Goal: Navigation & Orientation: Find specific page/section

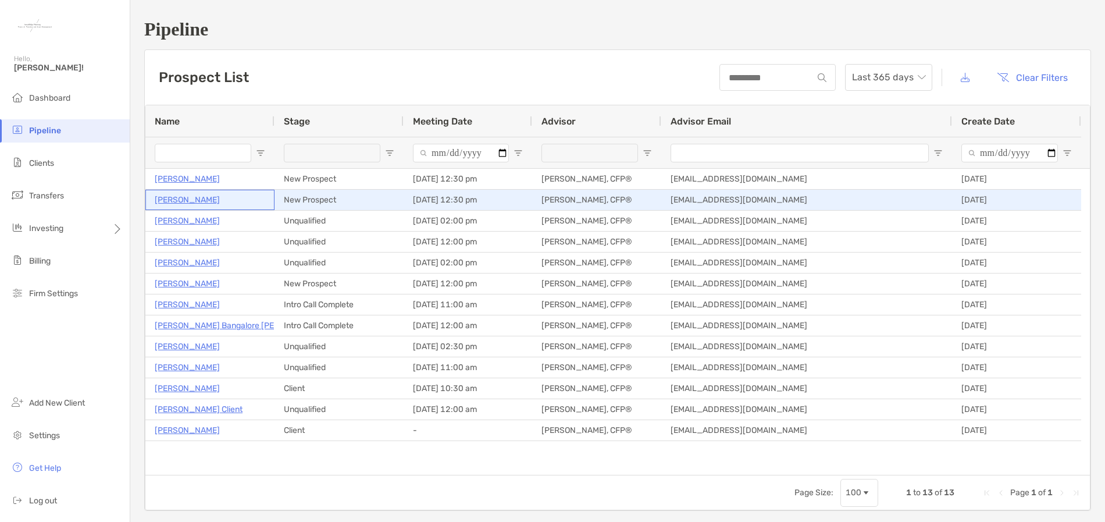
click at [195, 203] on p "[PERSON_NAME]" at bounding box center [187, 199] width 65 height 15
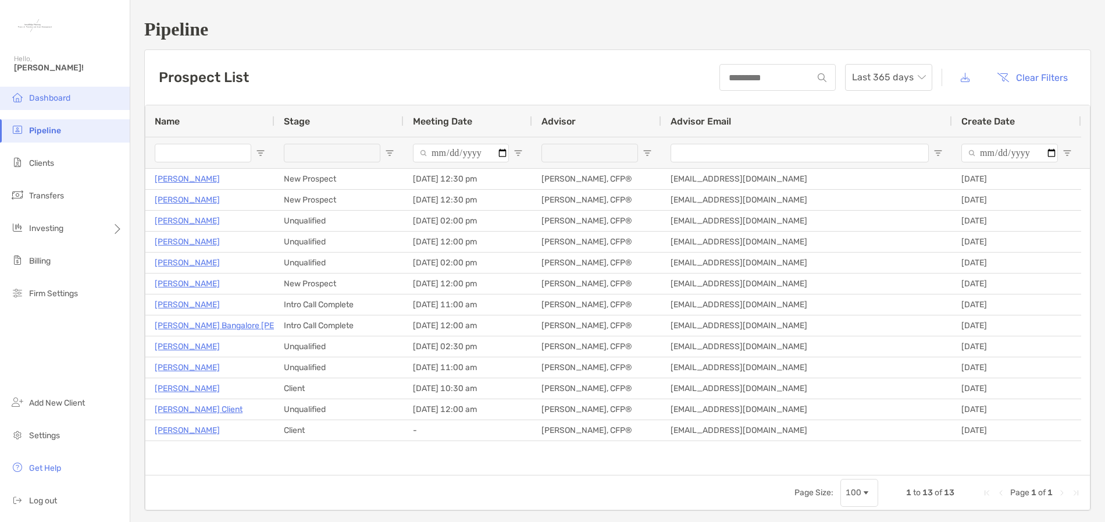
click at [45, 104] on li "Dashboard" at bounding box center [65, 98] width 130 height 23
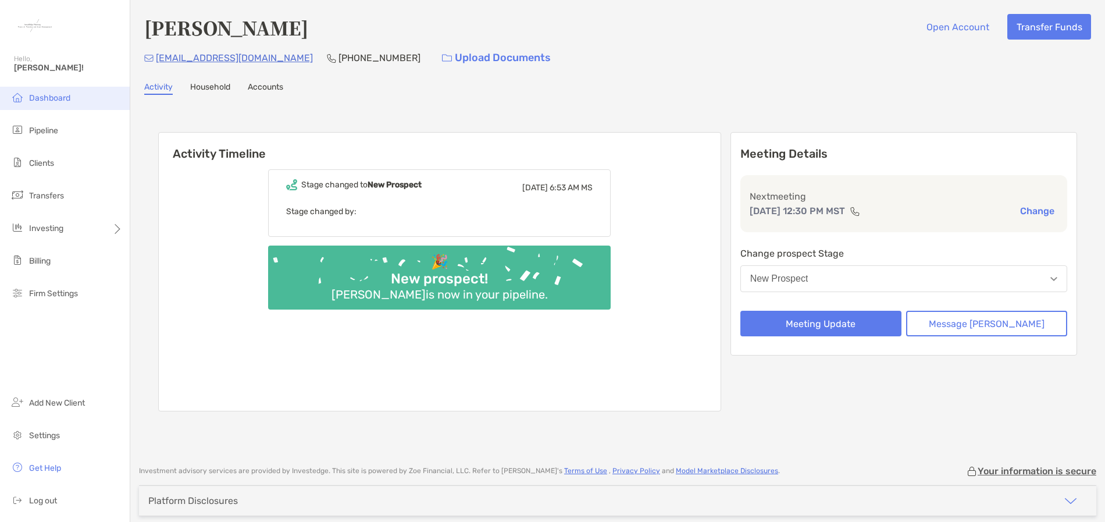
click at [48, 97] on span "Dashboard" at bounding box center [49, 98] width 41 height 10
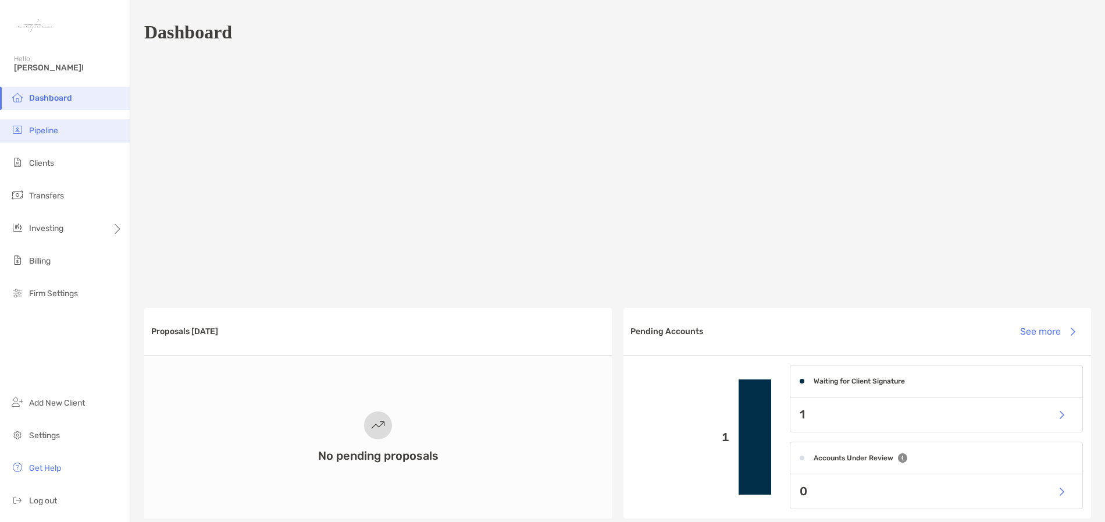
click at [53, 135] on span "Pipeline" at bounding box center [43, 131] width 29 height 10
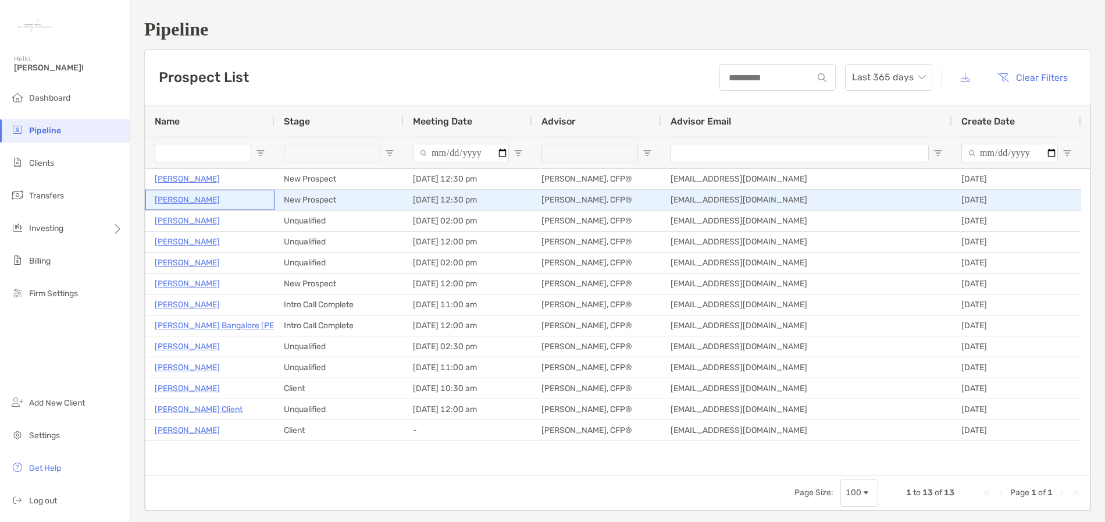
click at [194, 200] on p "[PERSON_NAME]" at bounding box center [187, 199] width 65 height 15
click at [202, 201] on p "[PERSON_NAME]" at bounding box center [187, 199] width 65 height 15
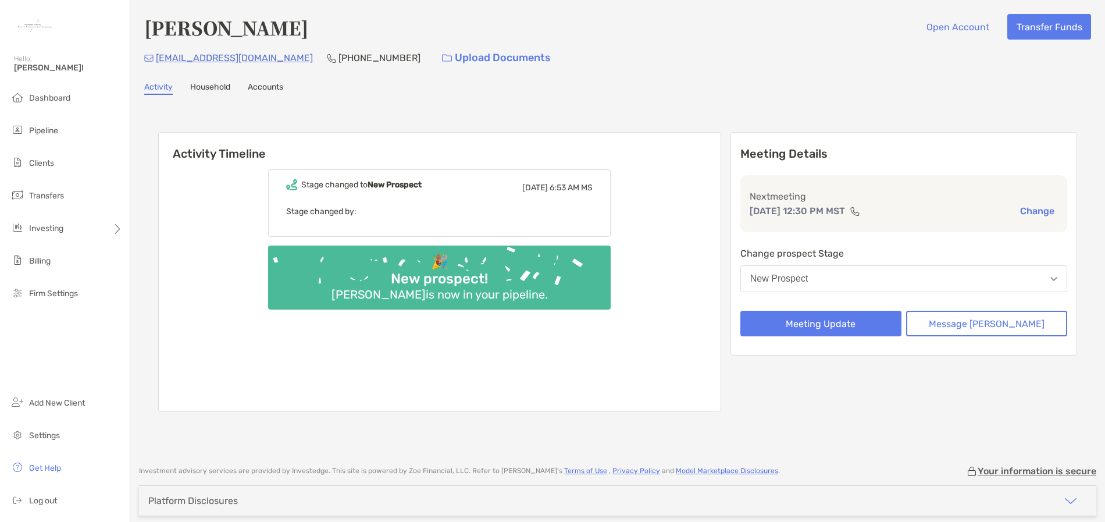
click at [216, 88] on link "Household" at bounding box center [210, 88] width 40 height 13
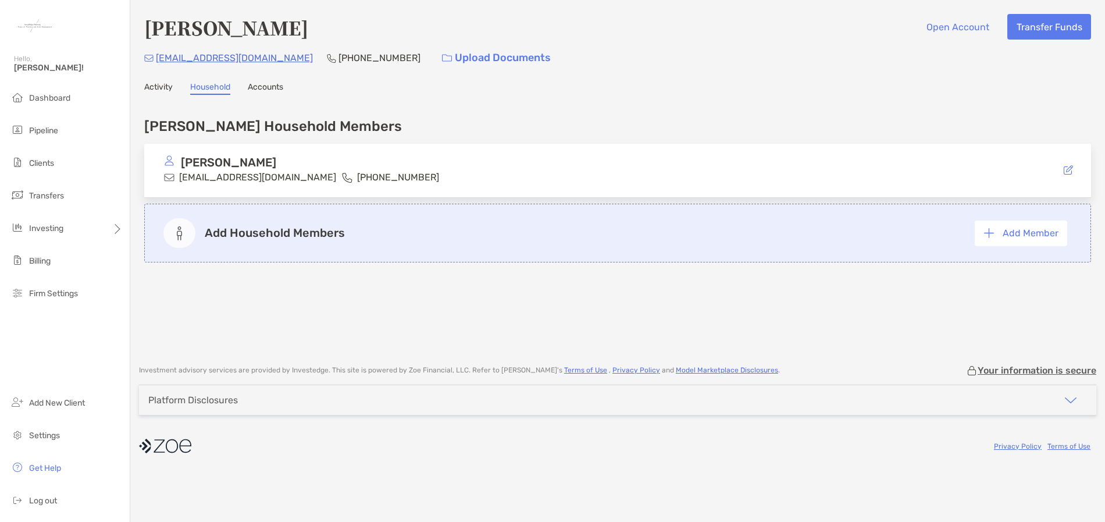
click at [266, 87] on link "Accounts" at bounding box center [265, 88] width 35 height 13
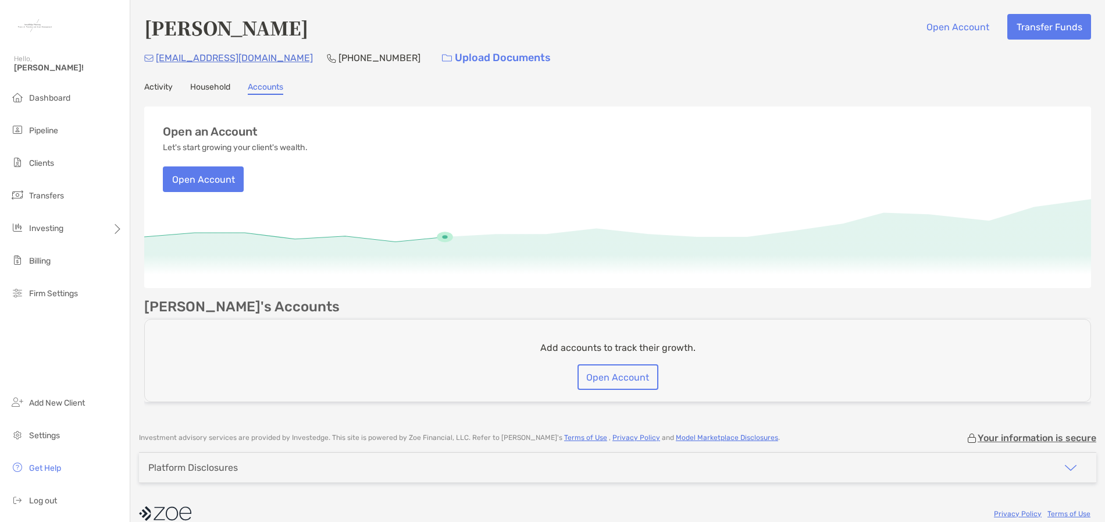
click at [172, 87] on link "Activity" at bounding box center [158, 88] width 28 height 13
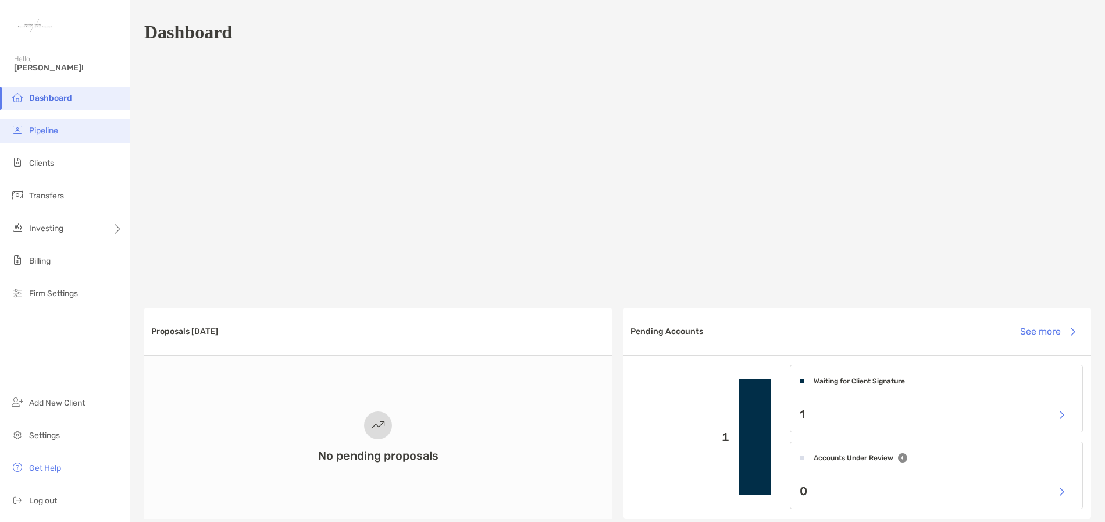
click at [49, 133] on span "Pipeline" at bounding box center [43, 131] width 29 height 10
